Goal: Task Accomplishment & Management: Complete application form

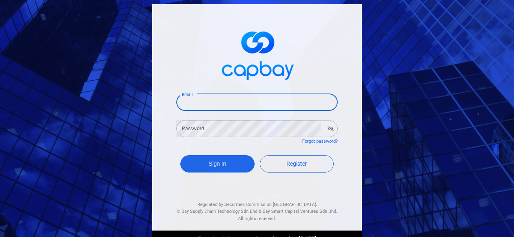
click at [302, 99] on input "Email" at bounding box center [256, 102] width 161 height 17
type input "[EMAIL_ADDRESS][DOMAIN_NAME]"
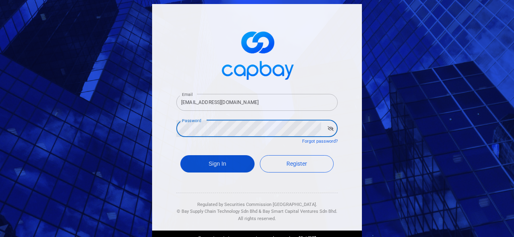
click at [216, 165] on button "Sign In" at bounding box center [217, 163] width 74 height 17
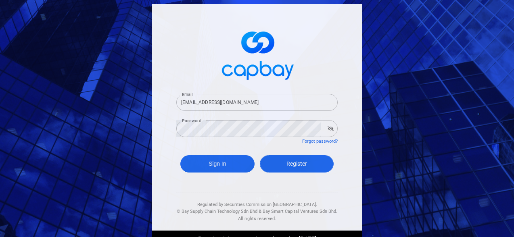
click at [304, 165] on span "Register" at bounding box center [297, 164] width 21 height 6
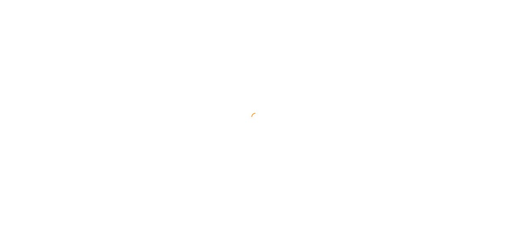
select select "MY"
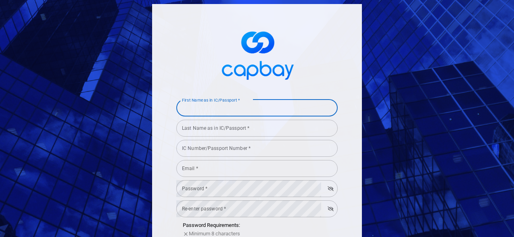
click at [282, 103] on input "First Name as in IC/Passport *" at bounding box center [256, 108] width 161 height 17
type input "Phang"
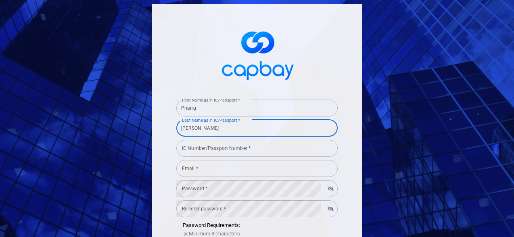
type input "[PERSON_NAME]"
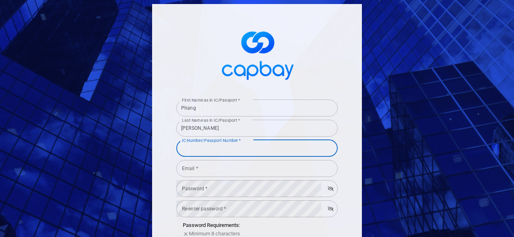
click at [253, 151] on input "IC Number/Passport Number *" at bounding box center [256, 148] width 161 height 17
type input "690922105177"
click at [250, 172] on input "Email *" at bounding box center [256, 168] width 161 height 17
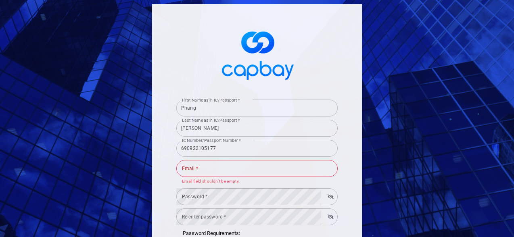
type input "[EMAIL_ADDRESS][DOMAIN_NAME]"
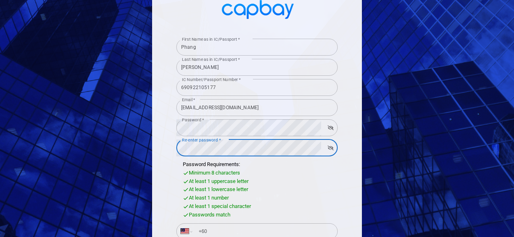
scroll to position [88, 0]
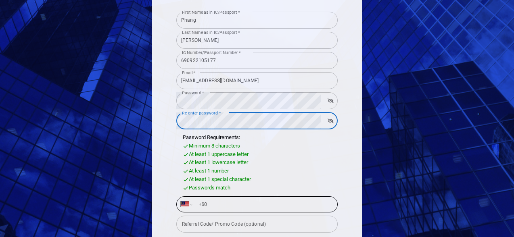
click at [243, 205] on input "+60" at bounding box center [264, 204] width 140 height 13
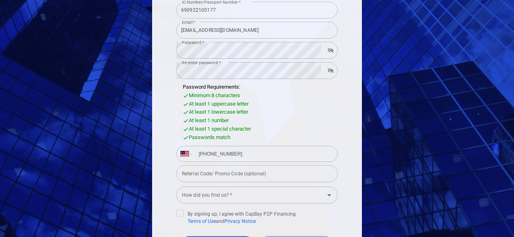
scroll to position [158, 0]
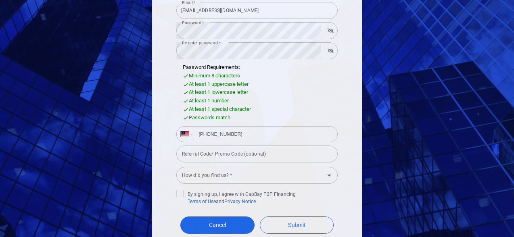
type input "[PHONE_NUMBER]"
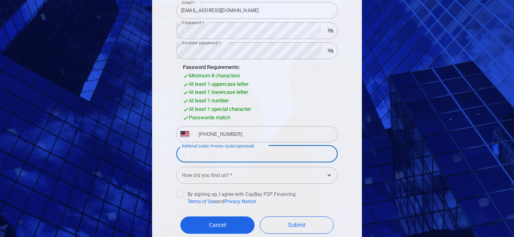
click at [247, 157] on input "Referral Code/ Promo Code (optional)" at bounding box center [256, 154] width 161 height 17
type input "Merdeka86"
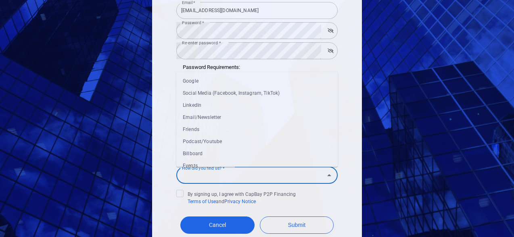
click at [279, 179] on input "How did you find us? *" at bounding box center [250, 175] width 143 height 15
click at [268, 117] on li "Email/Newsletter" at bounding box center [256, 117] width 161 height 12
type input "Email/Newsletter"
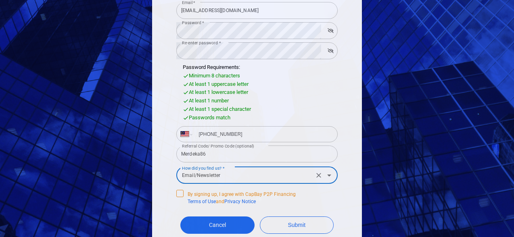
click at [181, 193] on icon at bounding box center [180, 193] width 5 height 4
click at [0, 0] on input "By signing up, I agree with CapBay P2P Financing Terms of Use and Privacy Notice" at bounding box center [0, 0] width 0 height 0
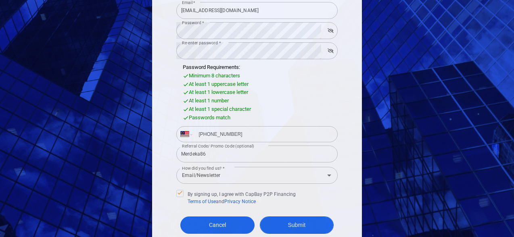
click at [284, 222] on button "Submit" at bounding box center [297, 225] width 74 height 17
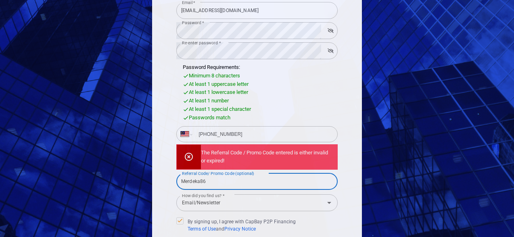
drag, startPoint x: 216, startPoint y: 181, endPoint x: 168, endPoint y: 179, distance: 48.1
click at [168, 179] on div "First Name as in IC/Passport * Phang First Name as in IC/Passport * Last Name a…" at bounding box center [257, 79] width 210 height 467
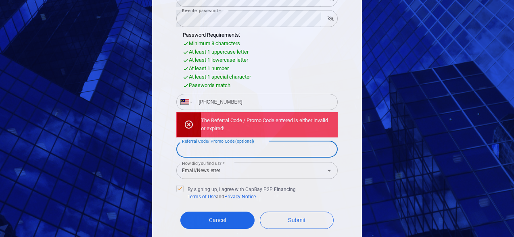
scroll to position [237, 0]
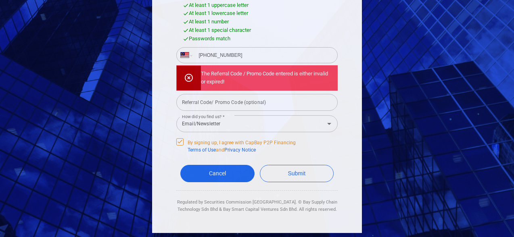
click at [179, 142] on icon at bounding box center [180, 141] width 6 height 6
click at [0, 0] on input "By signing up, I agree with CapBay P2P Financing Terms of Use and Privacy Notice" at bounding box center [0, 0] width 0 height 0
click at [179, 142] on icon at bounding box center [180, 141] width 6 height 6
click at [0, 0] on input "By signing up, I agree with CapBay P2P Financing Terms of Use and Privacy Notice" at bounding box center [0, 0] width 0 height 0
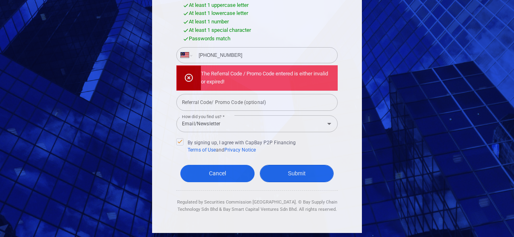
click at [288, 176] on button "Submit" at bounding box center [297, 173] width 74 height 17
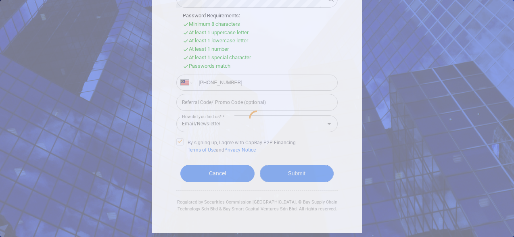
scroll to position [210, 0]
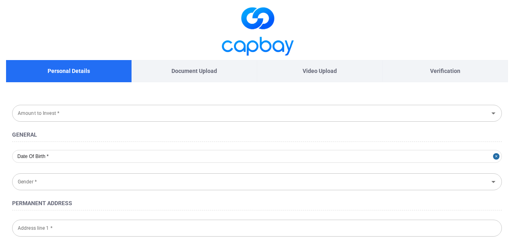
type input "[DATE]"
type input "[DEMOGRAPHIC_DATA]"
type input "690922-10-5177"
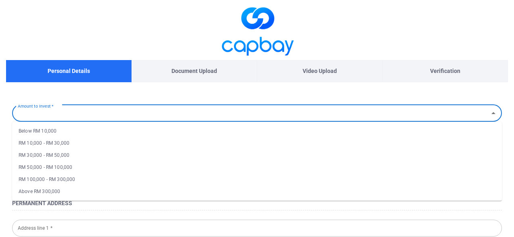
click at [325, 117] on input "Amount to Invest *" at bounding box center [251, 113] width 472 height 15
click at [310, 140] on li "RM 10,000 - RM 30,000" at bounding box center [257, 143] width 490 height 12
type input "RM 10,000 - RM 30,000"
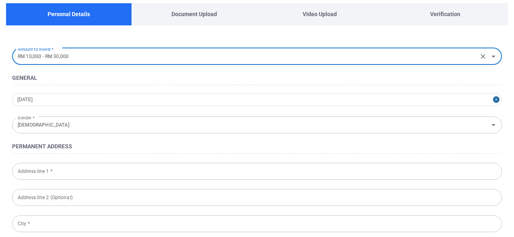
scroll to position [61, 0]
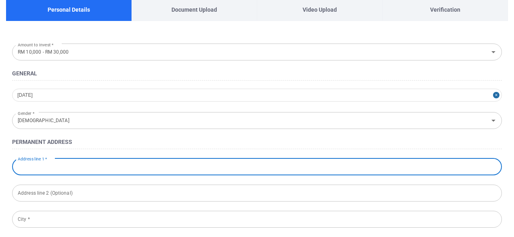
click at [279, 168] on input "Address line 1 *" at bounding box center [257, 167] width 490 height 17
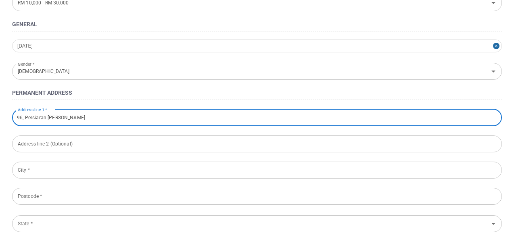
scroll to position [122, 0]
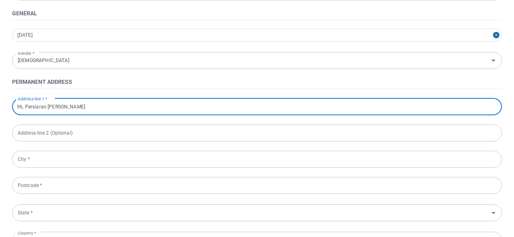
type input "96, Persiaran [PERSON_NAME]"
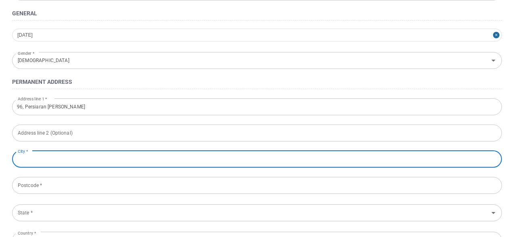
click at [218, 161] on input "City *" at bounding box center [257, 159] width 490 height 17
type input "Kajang"
click at [211, 189] on input "Postcode *" at bounding box center [257, 185] width 490 height 17
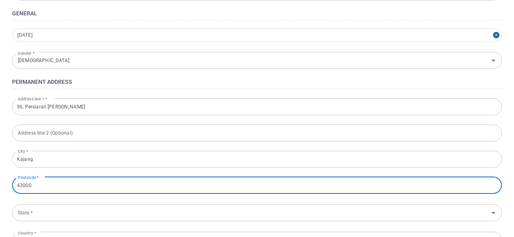
type input "43000"
click at [201, 215] on input "State *" at bounding box center [251, 212] width 472 height 15
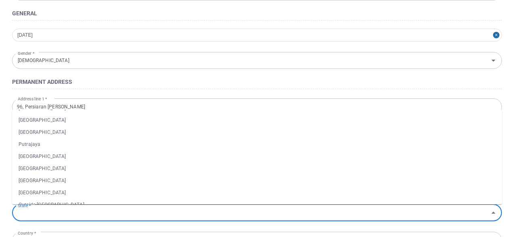
scroll to position [109, 0]
click at [182, 178] on li "[GEOGRAPHIC_DATA]" at bounding box center [257, 180] width 490 height 12
type input "[GEOGRAPHIC_DATA]"
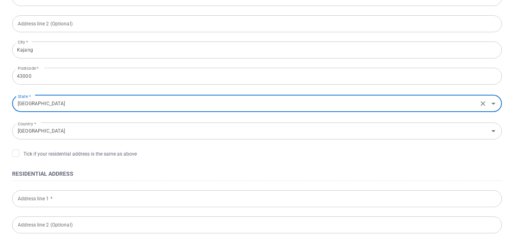
scroll to position [243, 0]
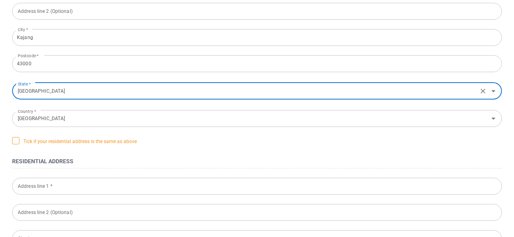
click at [17, 141] on icon at bounding box center [16, 140] width 6 height 6
click at [0, 0] on input "Tick if your residential address is the same as above" at bounding box center [0, 0] width 0 height 0
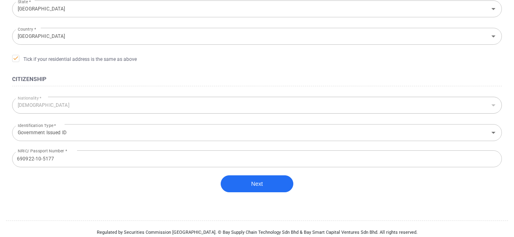
scroll to position [333, 0]
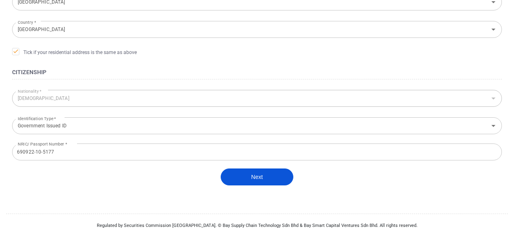
click at [259, 178] on button "Next" at bounding box center [257, 177] width 73 height 17
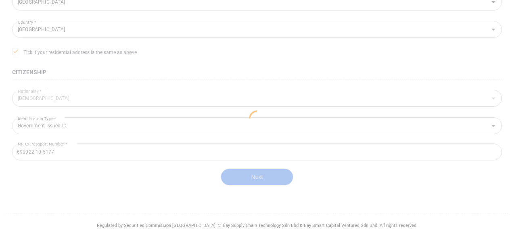
scroll to position [231, 0]
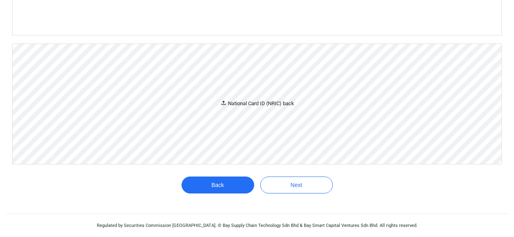
click at [263, 104] on div "National Card ID (NRIC) back" at bounding box center [257, 104] width 74 height 8
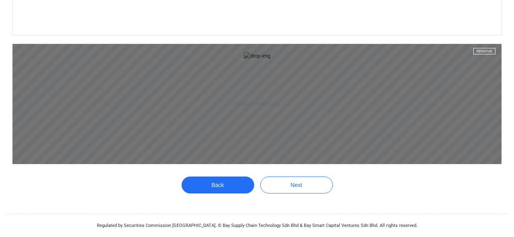
scroll to position [563, 0]
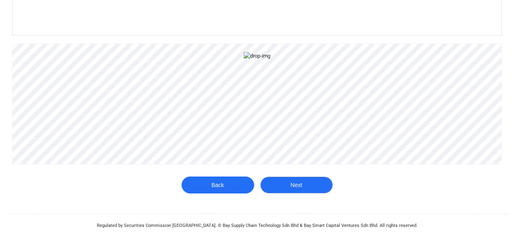
click at [304, 183] on button "Next" at bounding box center [296, 185] width 73 height 17
click at [304, 191] on button "Next" at bounding box center [296, 185] width 73 height 17
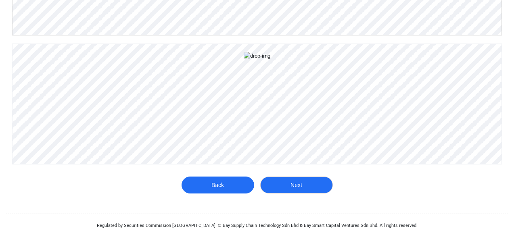
scroll to position [387, 0]
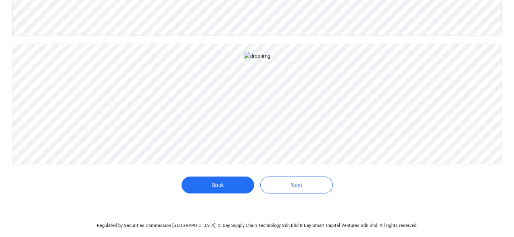
click at [304, 164] on aside "[PERSON_NAME].png Remove" at bounding box center [257, 104] width 489 height 120
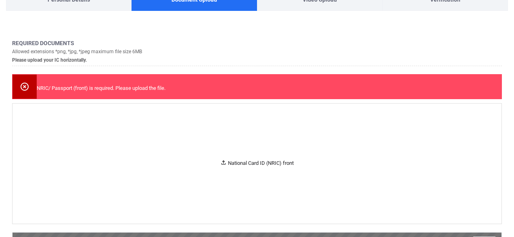
scroll to position [47, 0]
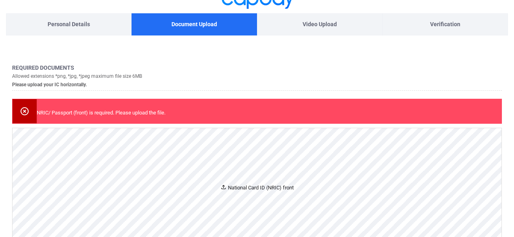
click at [253, 190] on div "National Card ID (NRIC) front" at bounding box center [256, 188] width 73 height 8
click at [273, 191] on div "National Card ID (NRIC) front" at bounding box center [256, 188] width 73 height 8
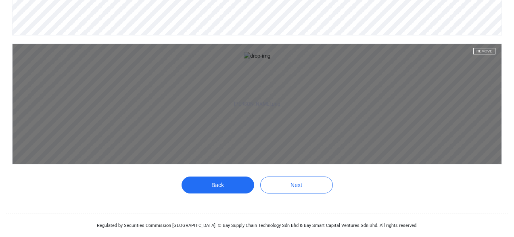
scroll to position [725, 0]
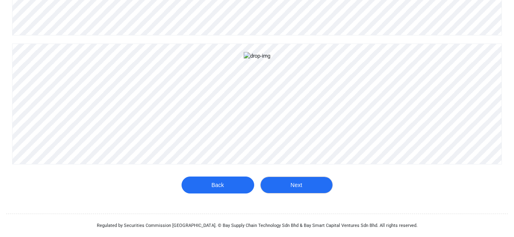
click at [292, 187] on button "Next" at bounding box center [296, 185] width 73 height 17
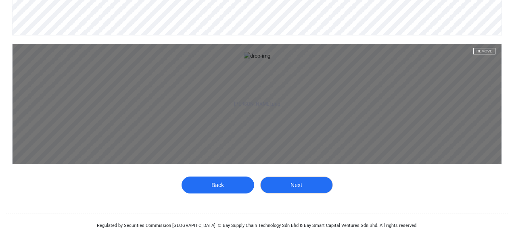
scroll to position [754, 0]
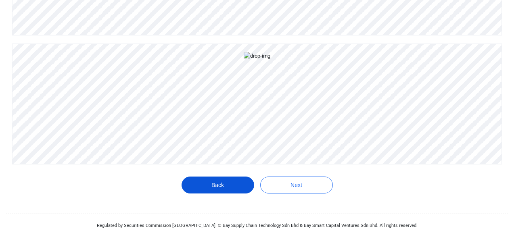
click at [225, 188] on button "Back" at bounding box center [218, 185] width 73 height 17
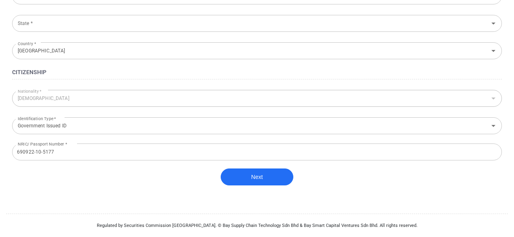
type input "RM 10,000 - RM 30,000"
type input "96, Persiaran [PERSON_NAME]"
type input "Kajang"
type input "43000"
type input "[GEOGRAPHIC_DATA]"
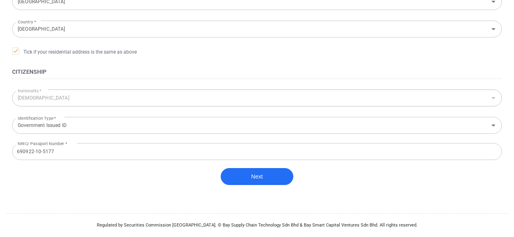
scroll to position [333, 0]
click at [258, 178] on button "Next" at bounding box center [257, 177] width 73 height 17
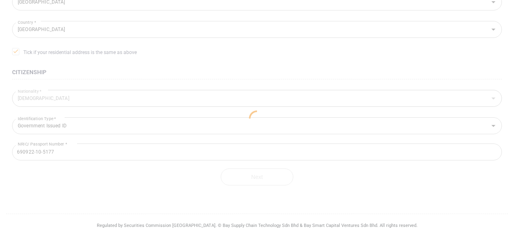
scroll to position [260, 0]
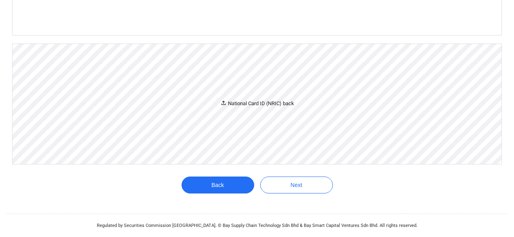
click at [259, 107] on div "National Card ID (NRIC) back" at bounding box center [257, 104] width 74 height 8
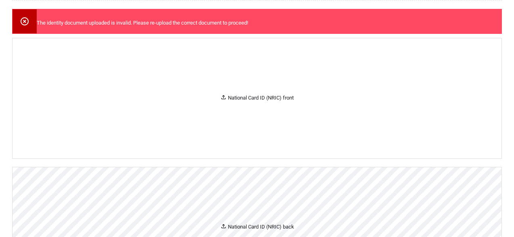
scroll to position [126, 0]
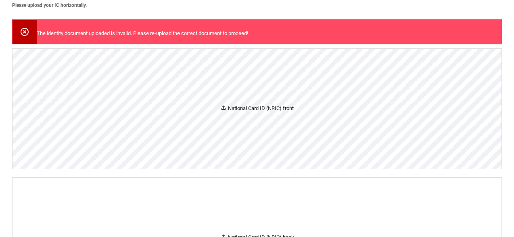
click at [277, 111] on div "National Card ID (NRIC) front" at bounding box center [256, 109] width 73 height 8
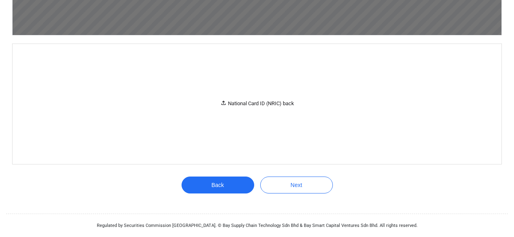
scroll to position [423, 0]
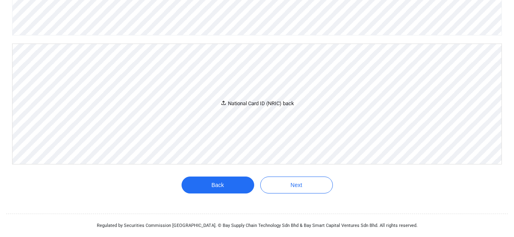
click at [269, 106] on div "National Card ID (NRIC) back" at bounding box center [257, 104] width 74 height 8
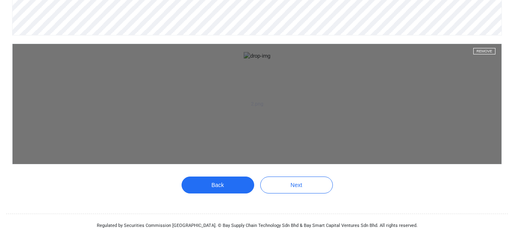
scroll to position [585, 0]
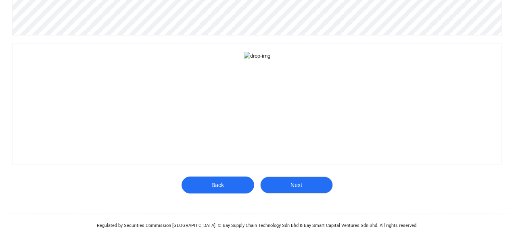
click at [293, 187] on button "Next" at bounding box center [296, 185] width 73 height 17
click at [298, 189] on button "Next" at bounding box center [296, 185] width 73 height 17
click at [300, 186] on button "Next" at bounding box center [296, 185] width 73 height 17
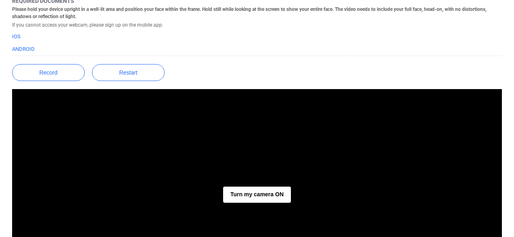
scroll to position [107, 0]
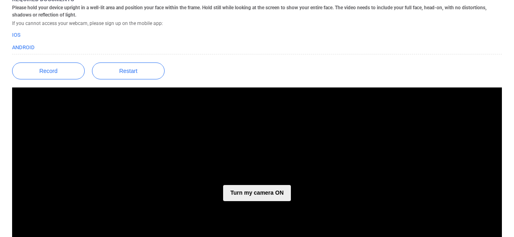
click at [261, 199] on button "Turn my camera ON" at bounding box center [257, 193] width 68 height 16
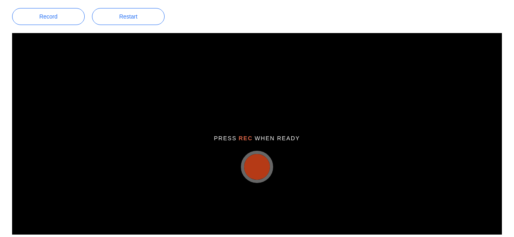
scroll to position [168, 0]
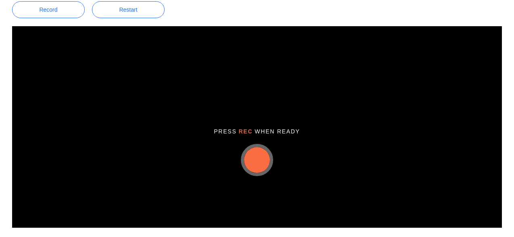
click at [257, 166] on button "button" at bounding box center [257, 160] width 26 height 26
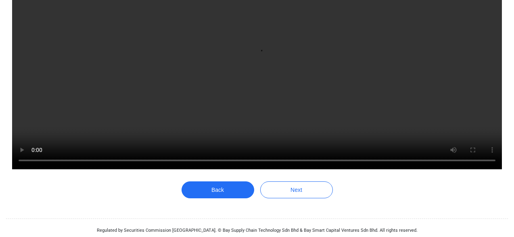
scroll to position [231, 0]
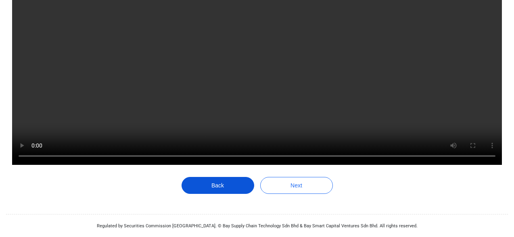
click at [225, 184] on button "Back" at bounding box center [218, 185] width 73 height 17
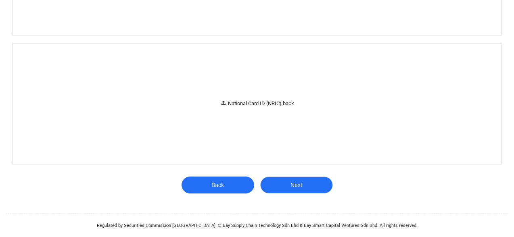
click at [292, 185] on button "Next" at bounding box center [296, 185] width 73 height 17
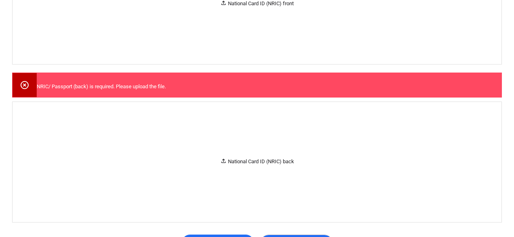
scroll to position [260, 0]
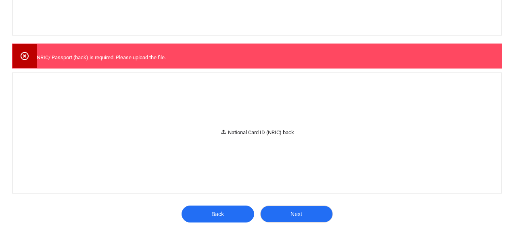
click at [300, 214] on button "Next" at bounding box center [296, 214] width 73 height 17
click at [302, 219] on button "Next" at bounding box center [296, 214] width 73 height 17
click at [293, 215] on button "Next" at bounding box center [296, 214] width 73 height 17
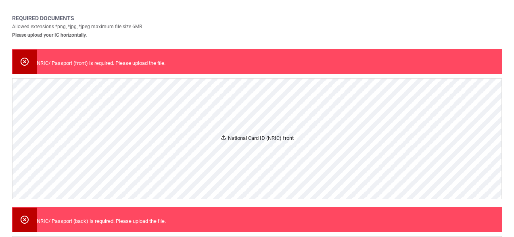
scroll to position [68, 0]
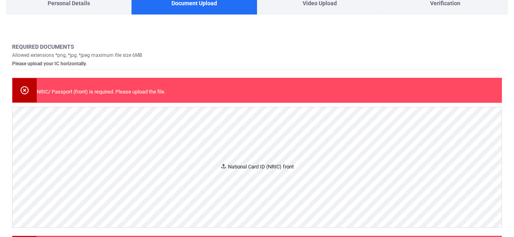
click at [255, 157] on div "National Card ID (NRIC) front" at bounding box center [257, 167] width 489 height 120
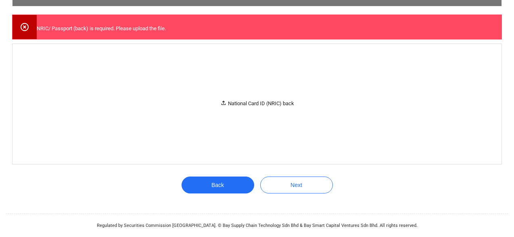
scroll to position [403, 0]
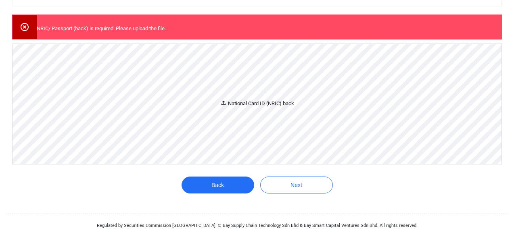
click at [267, 108] on div "National Card ID (NRIC) back" at bounding box center [257, 104] width 74 height 8
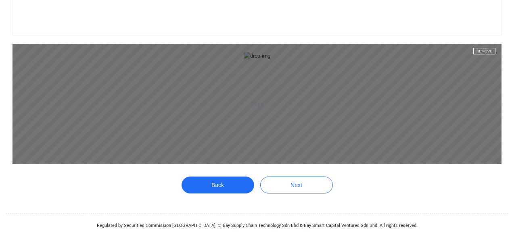
scroll to position [556, 0]
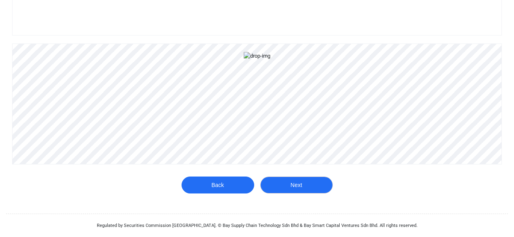
click at [299, 180] on button "Next" at bounding box center [296, 185] width 73 height 17
click at [293, 184] on button "Next" at bounding box center [296, 185] width 73 height 17
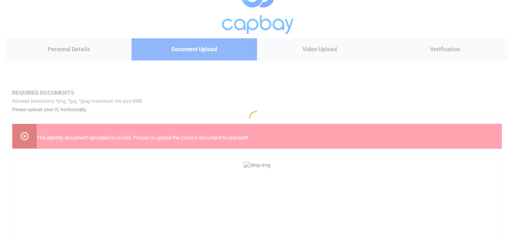
scroll to position [0, 0]
